Goal: Information Seeking & Learning: Learn about a topic

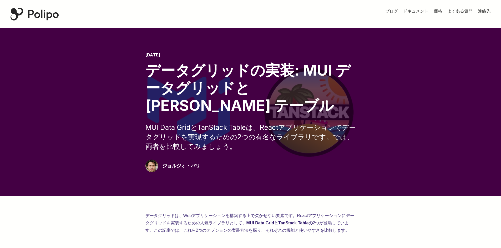
click at [373, 107] on div "[DATE] データグリッドの実装: MUI データグリッドと TanStack テーブル MUI Data GridとTanStack Tableは、Rea…" at bounding box center [250, 113] width 459 height 120
click at [461, 11] on font "よくある質問" at bounding box center [459, 10] width 25 height 5
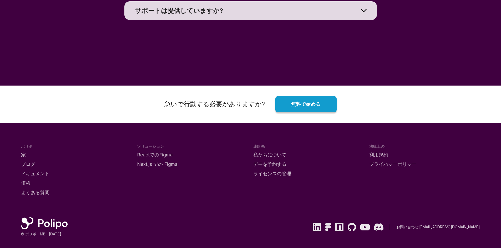
scroll to position [4014, 0]
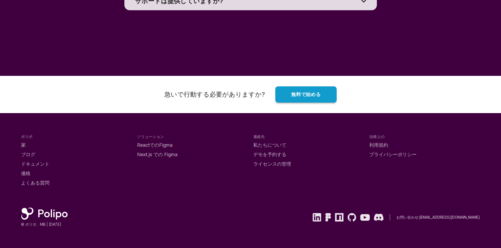
click at [273, 144] on font "私たちについて" at bounding box center [269, 145] width 33 height 6
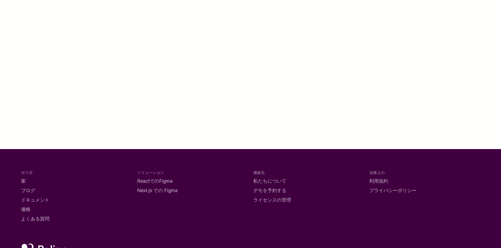
scroll to position [437, 0]
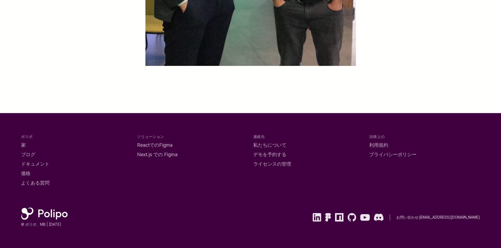
click at [29, 172] on font "価格" at bounding box center [25, 174] width 9 height 6
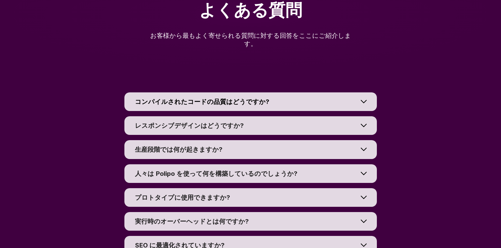
scroll to position [3832, 0]
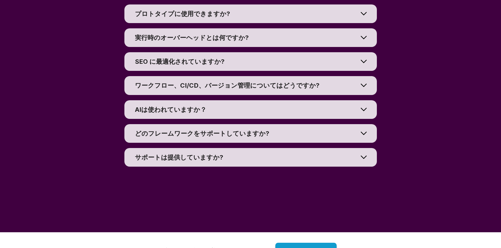
drag, startPoint x: 325, startPoint y: 132, endPoint x: 315, endPoint y: 131, distance: 9.7
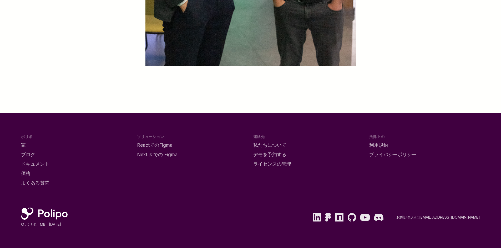
click at [164, 146] on font "ReactでのFigma" at bounding box center [154, 145] width 35 height 6
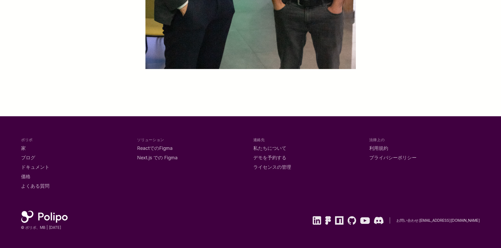
scroll to position [437, 0]
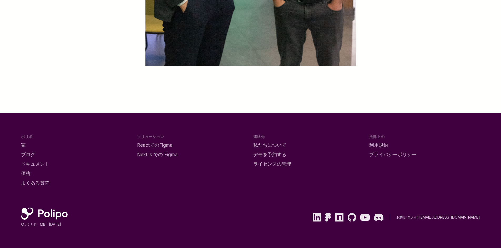
click at [25, 145] on font "家" at bounding box center [23, 145] width 5 height 6
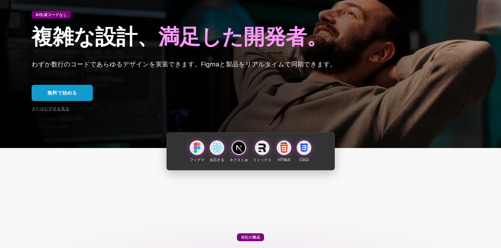
scroll to position [158, 0]
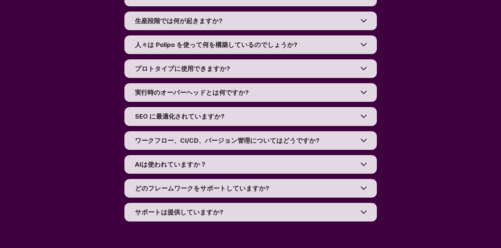
drag, startPoint x: 406, startPoint y: 133, endPoint x: 399, endPoint y: 131, distance: 6.7
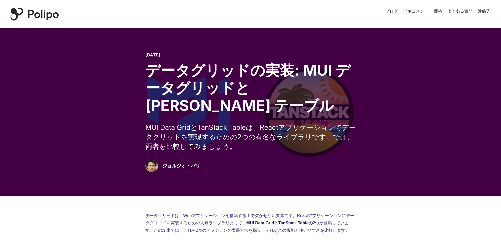
click at [416, 123] on div "2024年12月4日 データグリッドの実装: MUI データグリッドと TanStack テーブル MUI Data GridとTanStack Tableは…" at bounding box center [250, 113] width 459 height 120
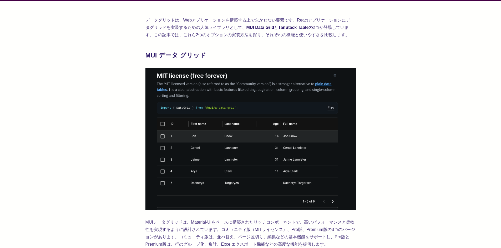
scroll to position [131, 0]
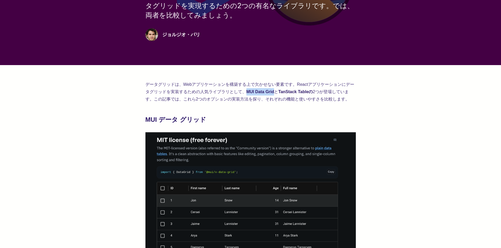
drag, startPoint x: 245, startPoint y: 89, endPoint x: 275, endPoint y: 91, distance: 29.5
click at [275, 91] on p "データグリッドは、Webアプリケーションを構築する上で欠かせない要素です。Reactアプリケーションにデータグリッドを実装するための人気ライブラリとして、 M…" at bounding box center [250, 92] width 210 height 22
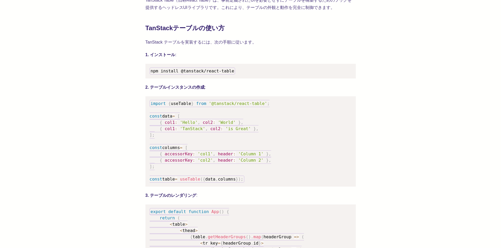
scroll to position [920, 0]
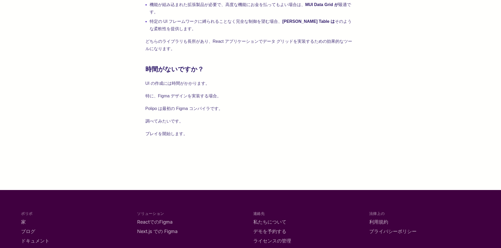
scroll to position [1420, 0]
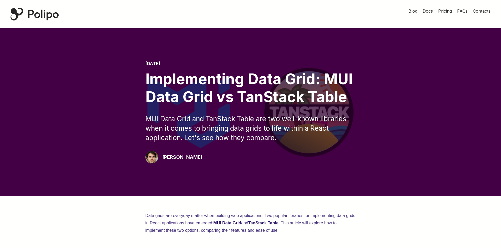
drag, startPoint x: 295, startPoint y: 21, endPoint x: 295, endPoint y: 18, distance: 2.7
